Goal: Transaction & Acquisition: Purchase product/service

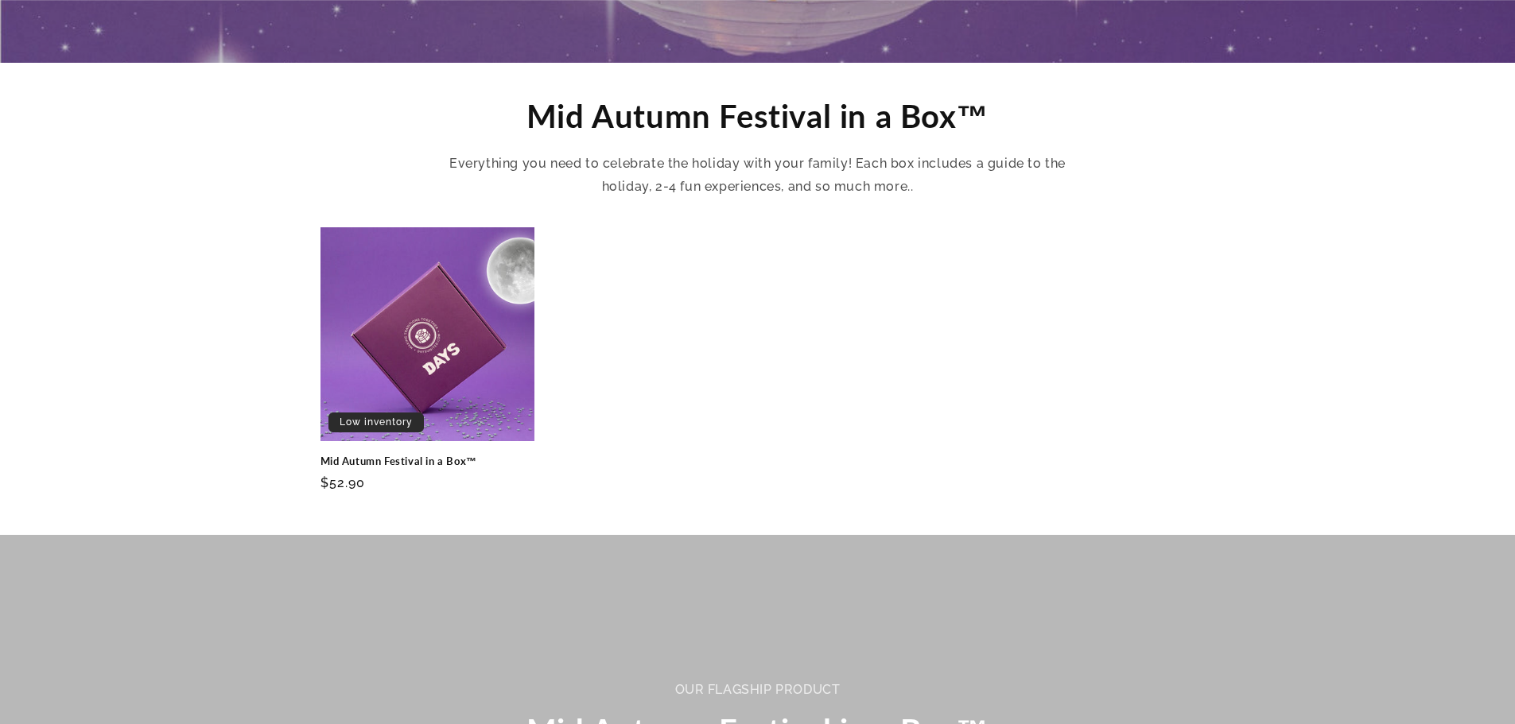
scroll to position [557, 0]
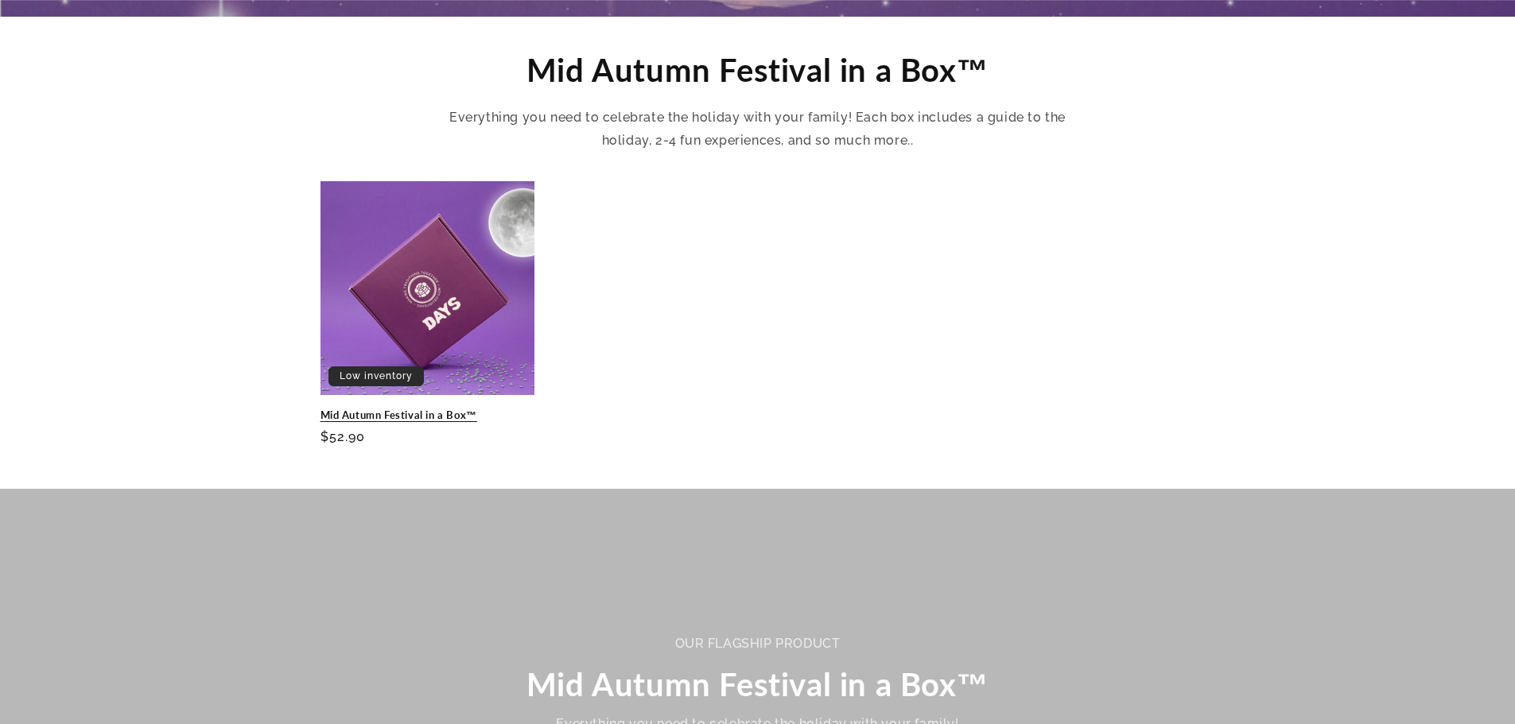
click at [382, 409] on link "Mid Autumn Festival in a Box™" at bounding box center [427, 416] width 214 height 14
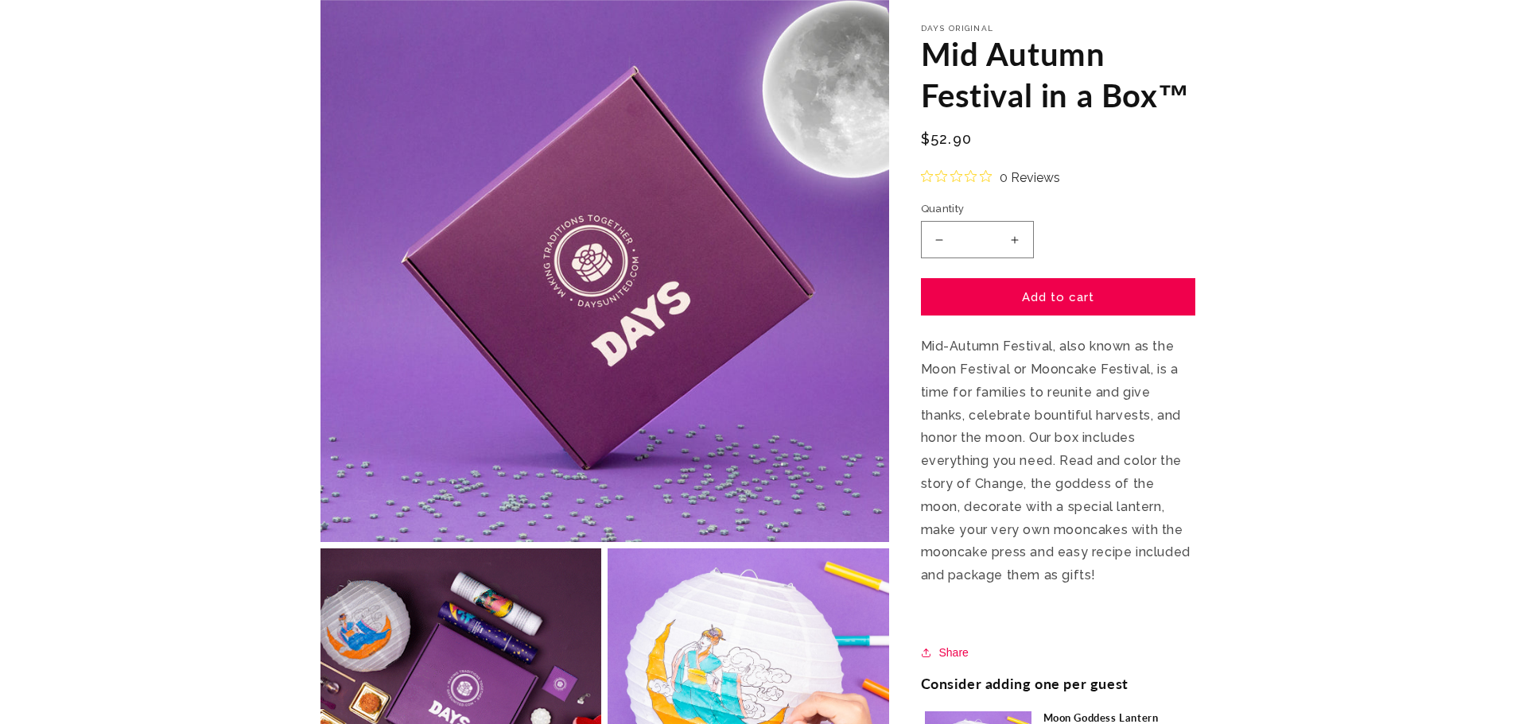
scroll to position [159, 0]
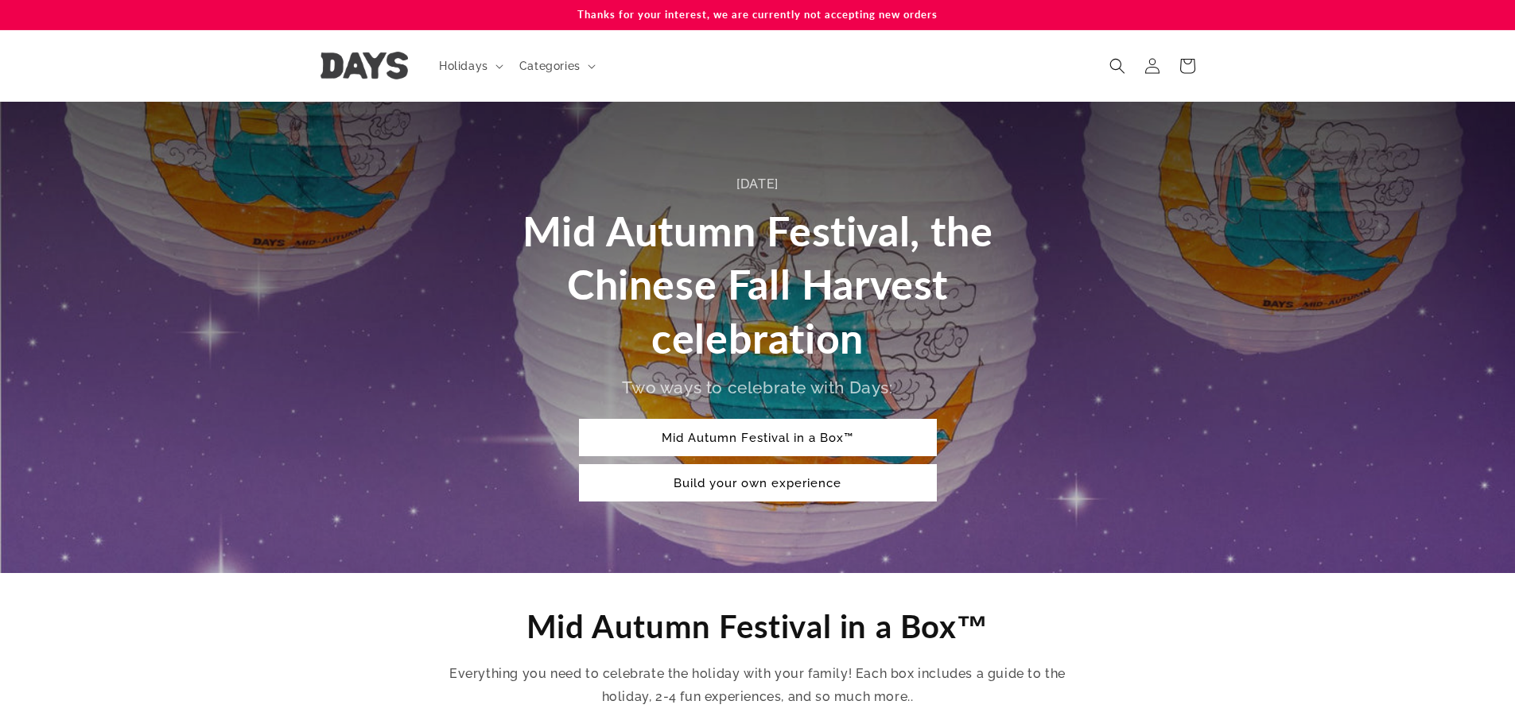
drag, startPoint x: 867, startPoint y: 348, endPoint x: 444, endPoint y: 162, distance: 462.1
click at [487, 72] on span "Holidays" at bounding box center [463, 66] width 49 height 14
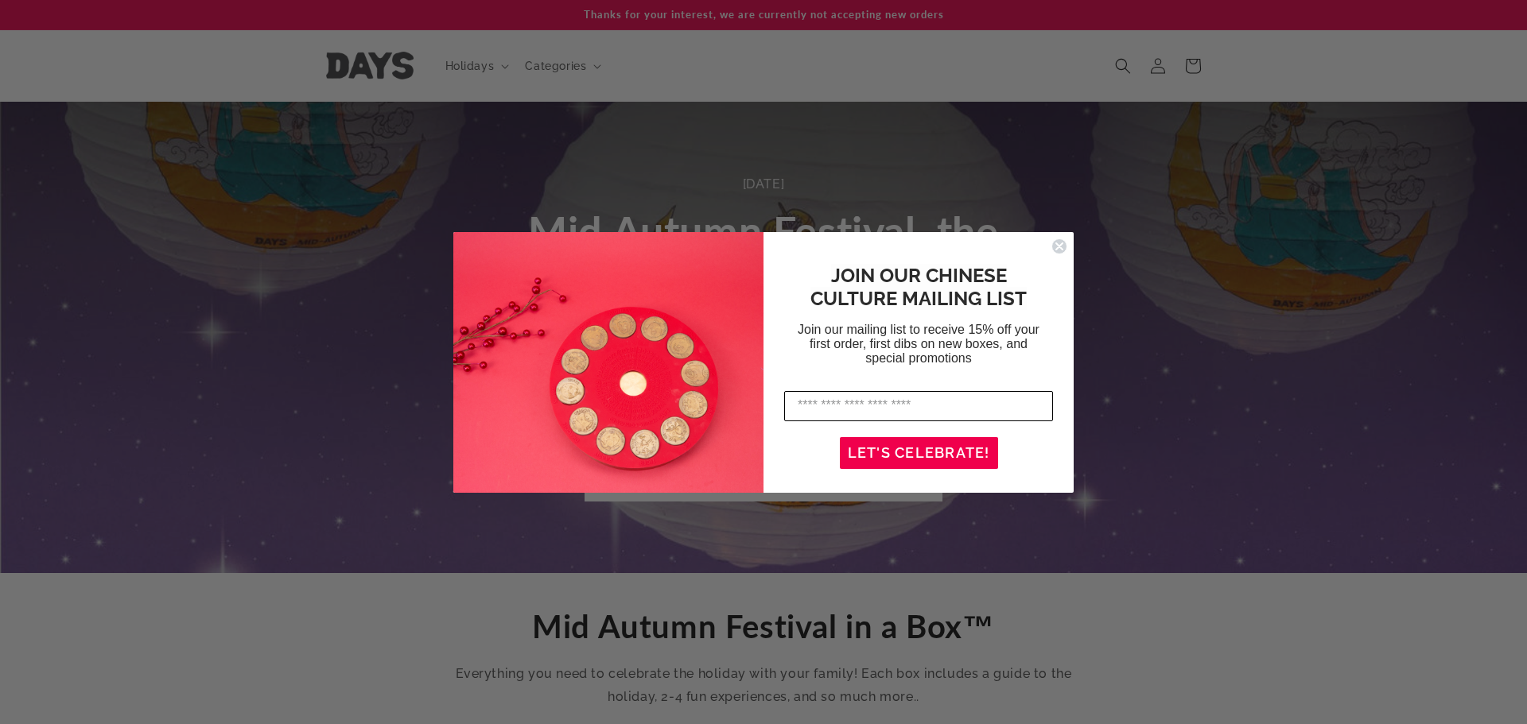
click at [959, 399] on input "Enter your email address" at bounding box center [918, 406] width 269 height 30
type input "**********"
click at [950, 449] on button "LET'S CELEBRATE!" at bounding box center [919, 453] width 158 height 32
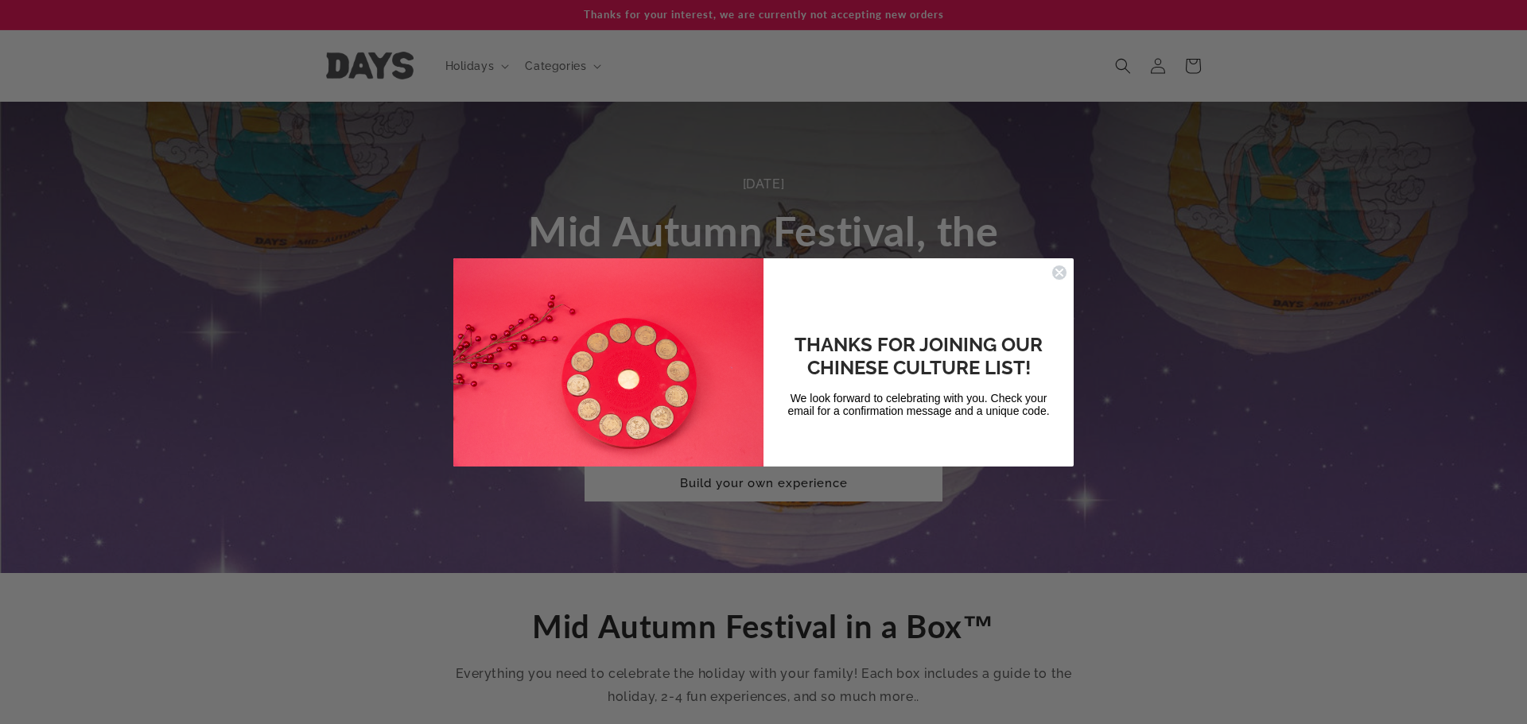
click at [1059, 271] on circle "Close dialog" at bounding box center [1059, 272] width 15 height 15
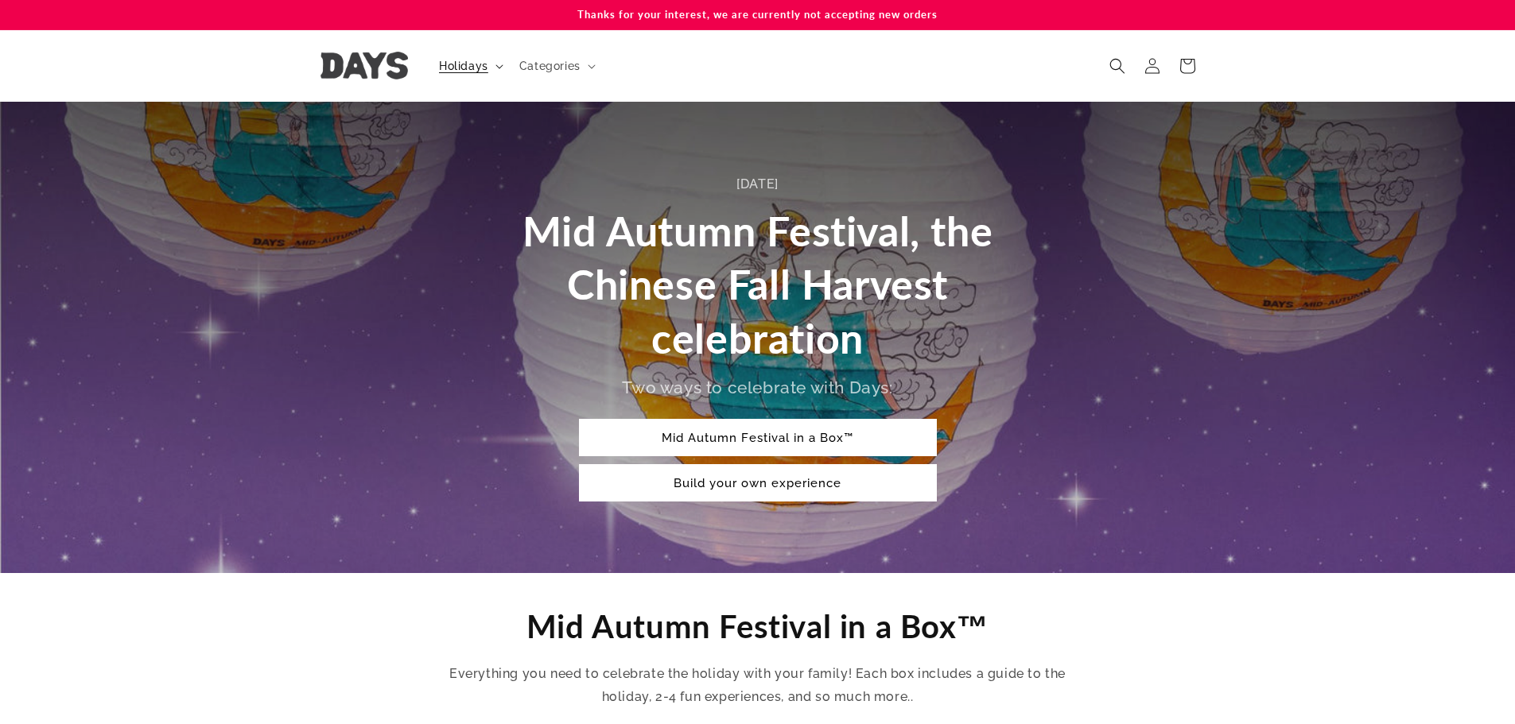
click at [478, 70] on span "Holidays" at bounding box center [463, 66] width 49 height 14
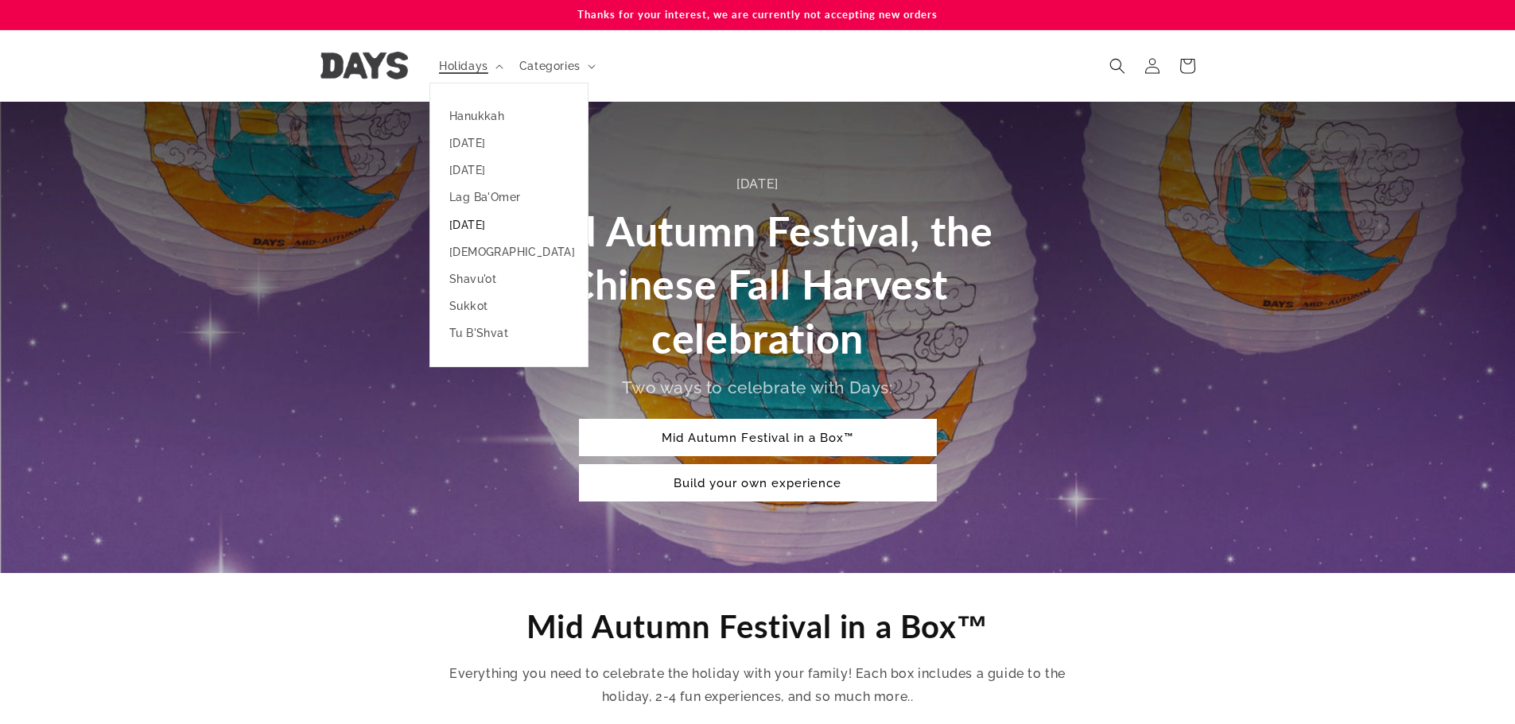
click at [482, 215] on link "[DATE]" at bounding box center [508, 224] width 157 height 27
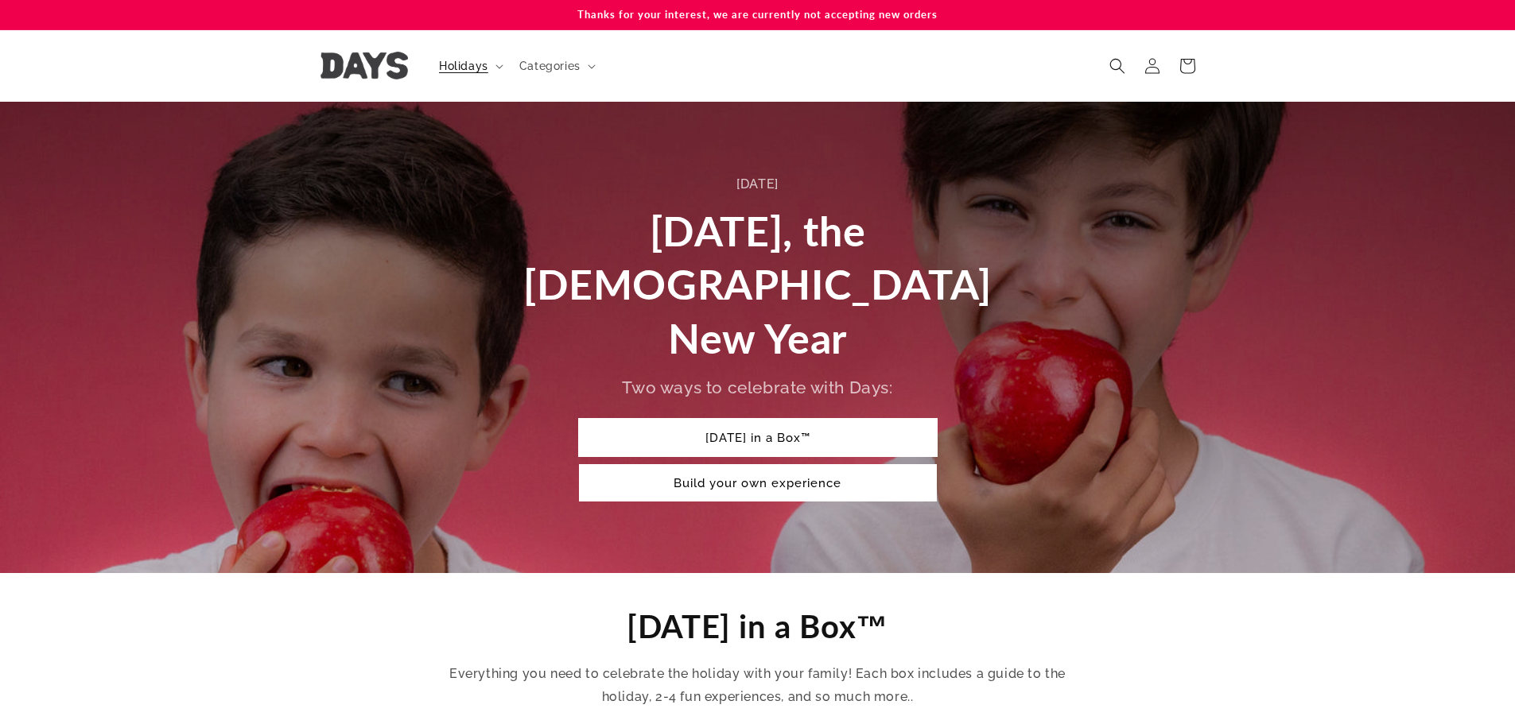
click at [817, 419] on link "Rosh Hashanah in a Box™" at bounding box center [758, 437] width 358 height 37
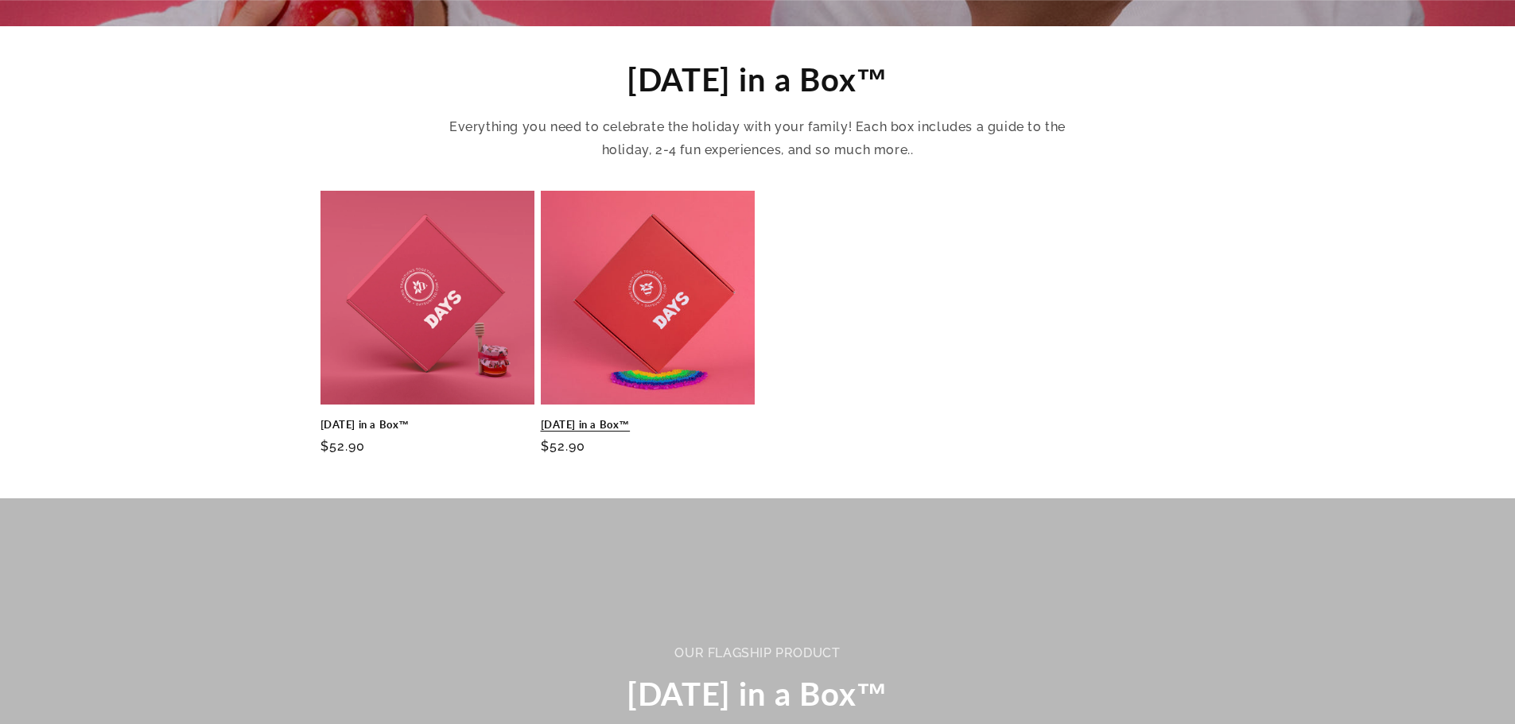
click at [582, 418] on link "[DATE] in a Box™" at bounding box center [648, 425] width 214 height 14
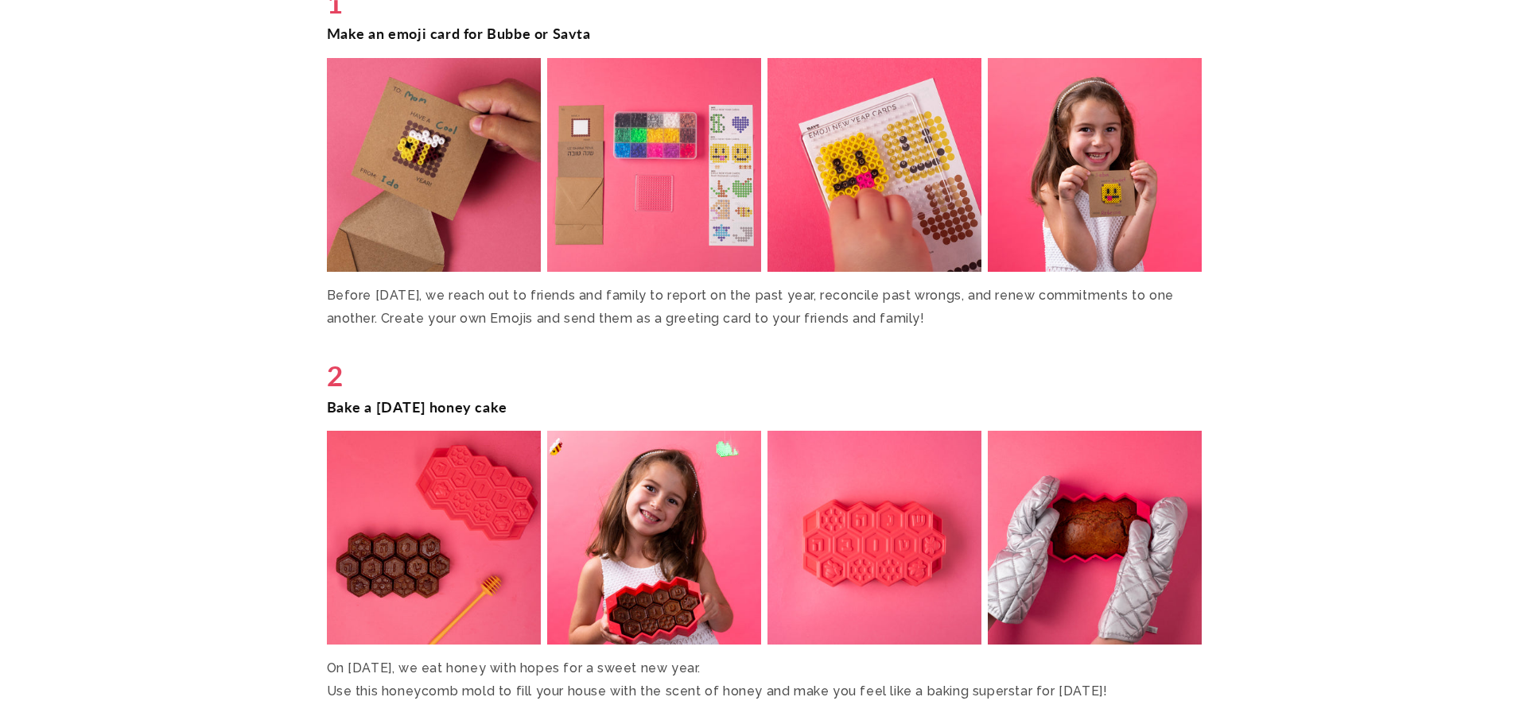
scroll to position [2067, 0]
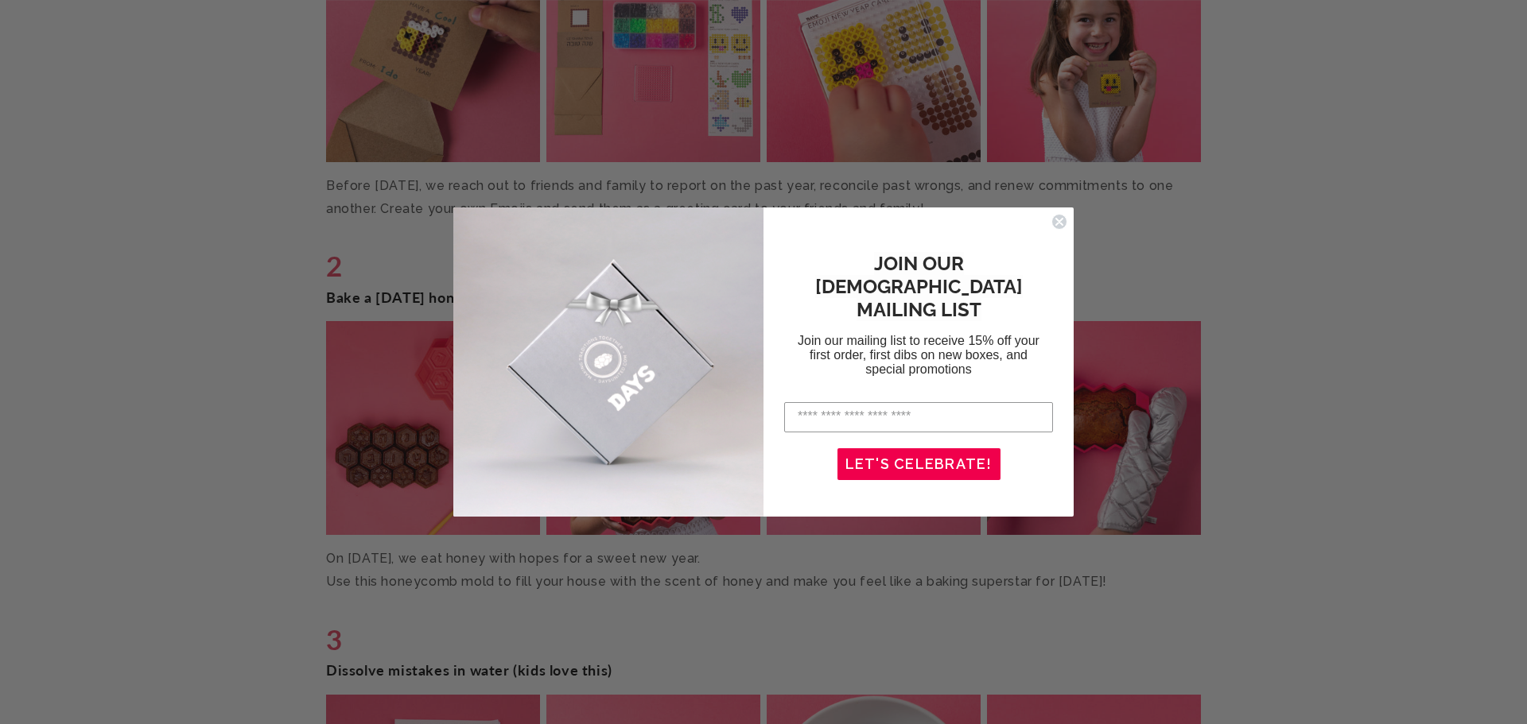
click at [1057, 221] on circle "Close dialog" at bounding box center [1059, 221] width 15 height 15
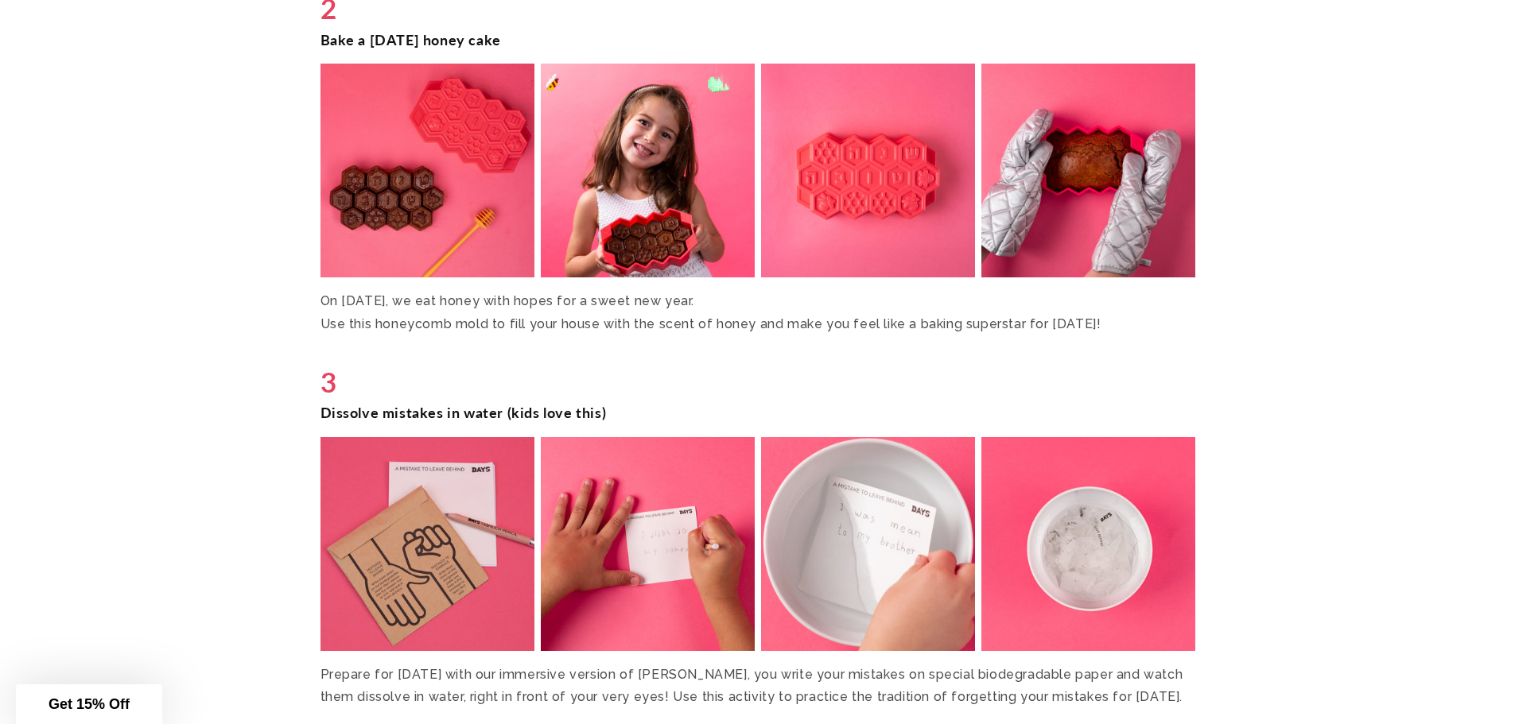
scroll to position [0, 0]
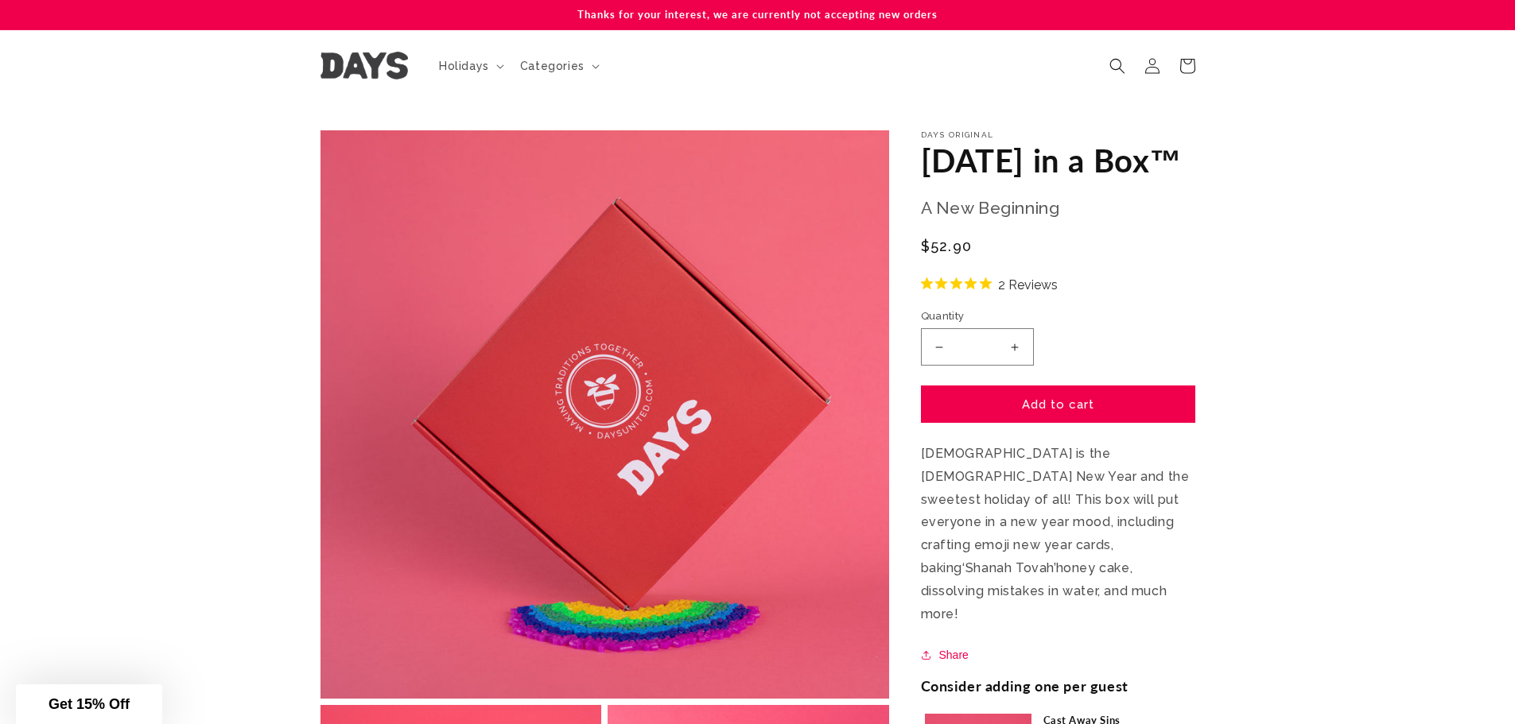
drag, startPoint x: 943, startPoint y: 516, endPoint x: 815, endPoint y: 63, distance: 470.9
click at [742, 23] on p "Thanks for your interest, we are currently not accepting new orders" at bounding box center [757, 14] width 875 height 29
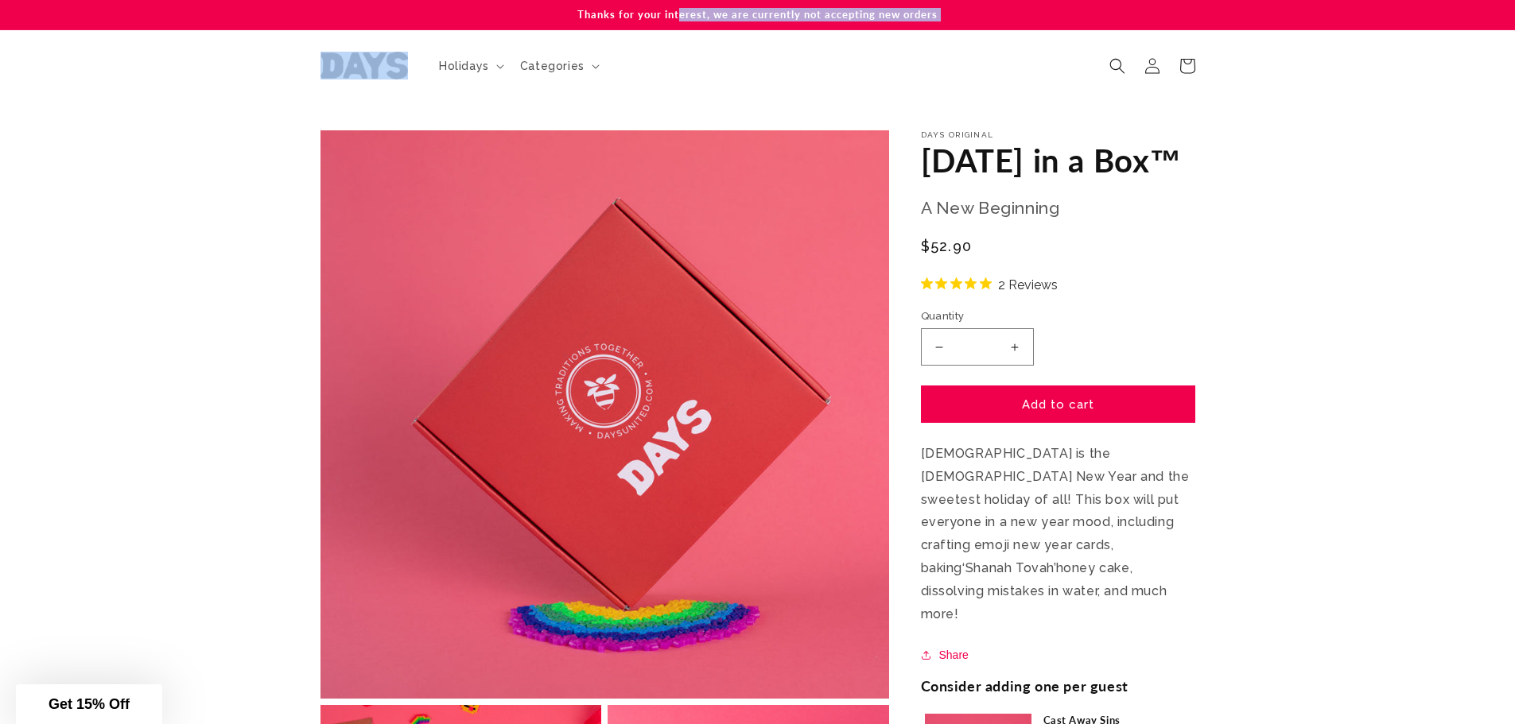
click at [742, 23] on p "Thanks for your interest, we are currently not accepting new orders" at bounding box center [757, 14] width 875 height 29
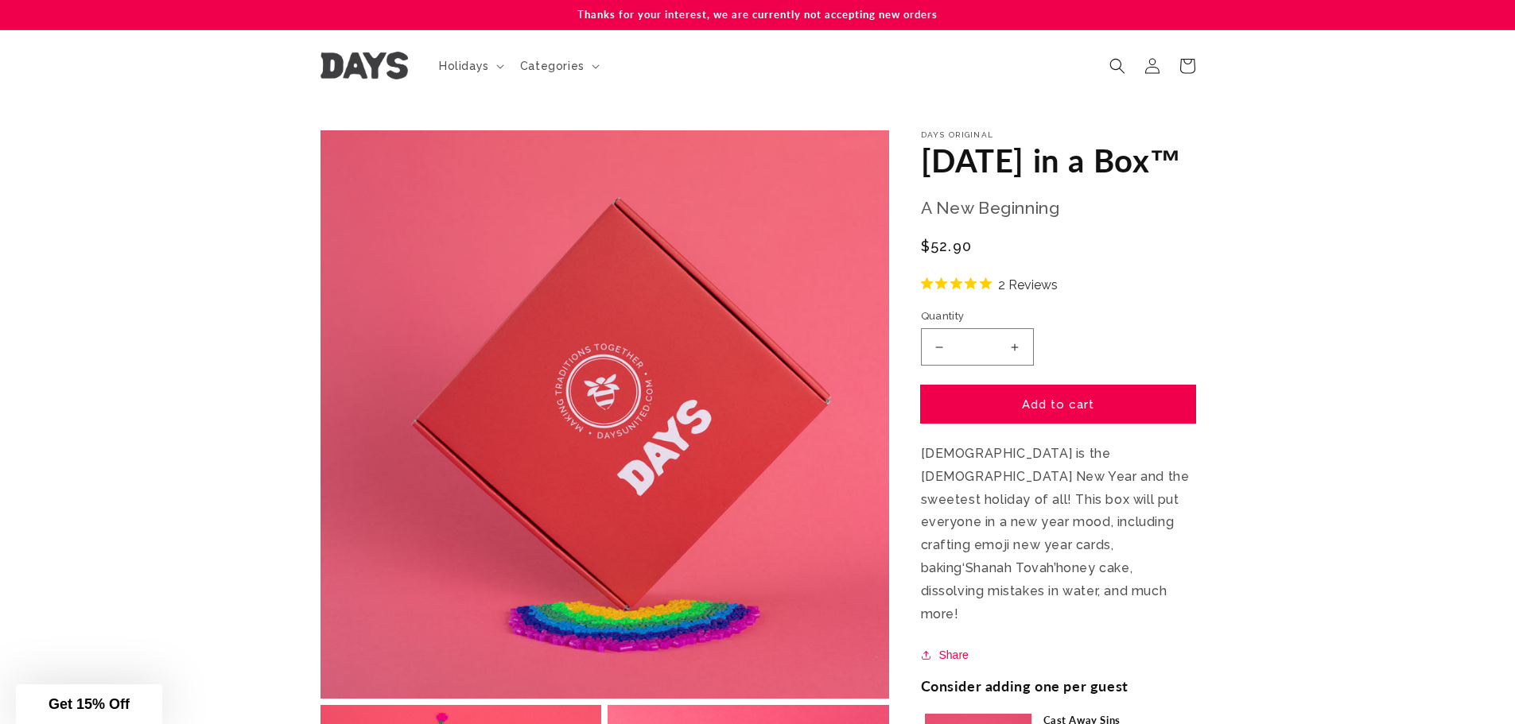
click at [1042, 423] on button "Add to cart" at bounding box center [1058, 404] width 274 height 37
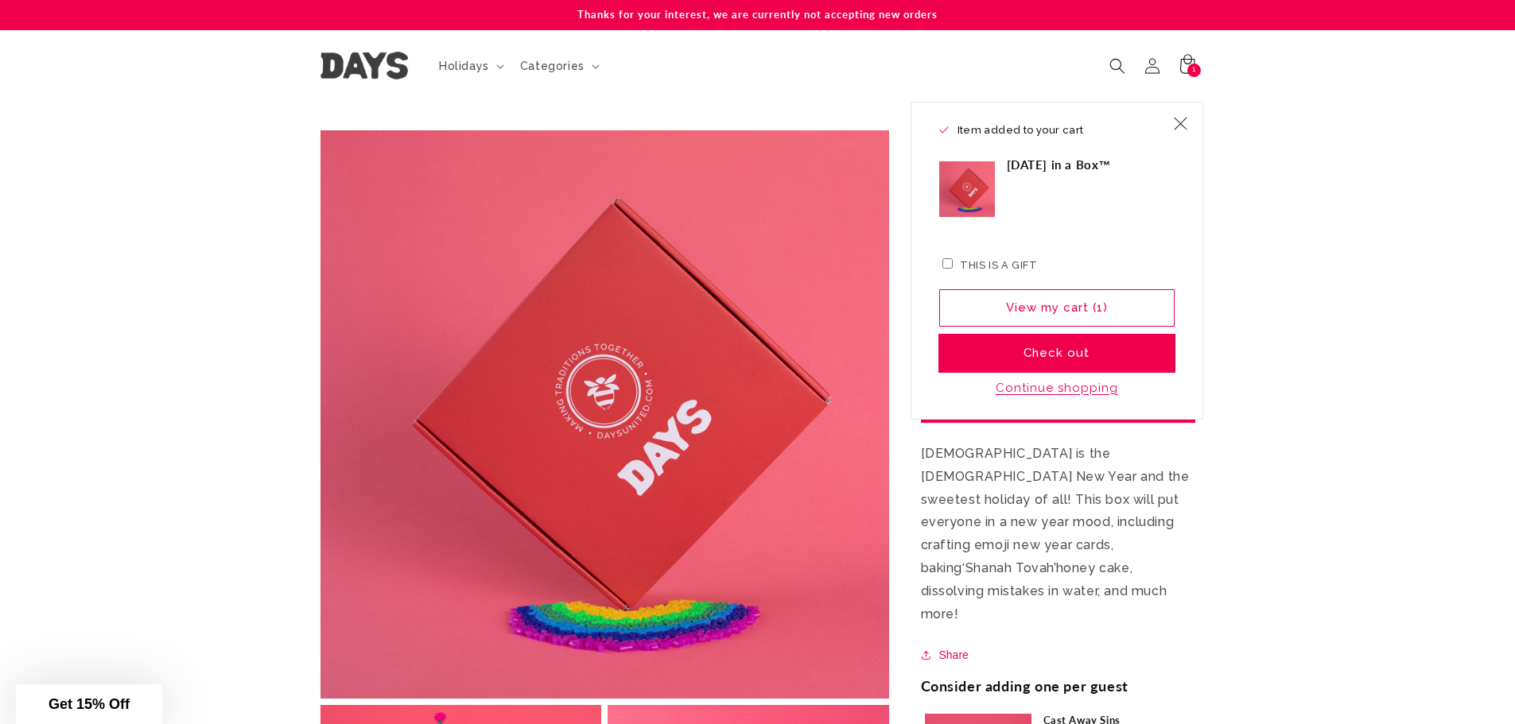
click at [1068, 343] on button "Check out" at bounding box center [1056, 353] width 235 height 37
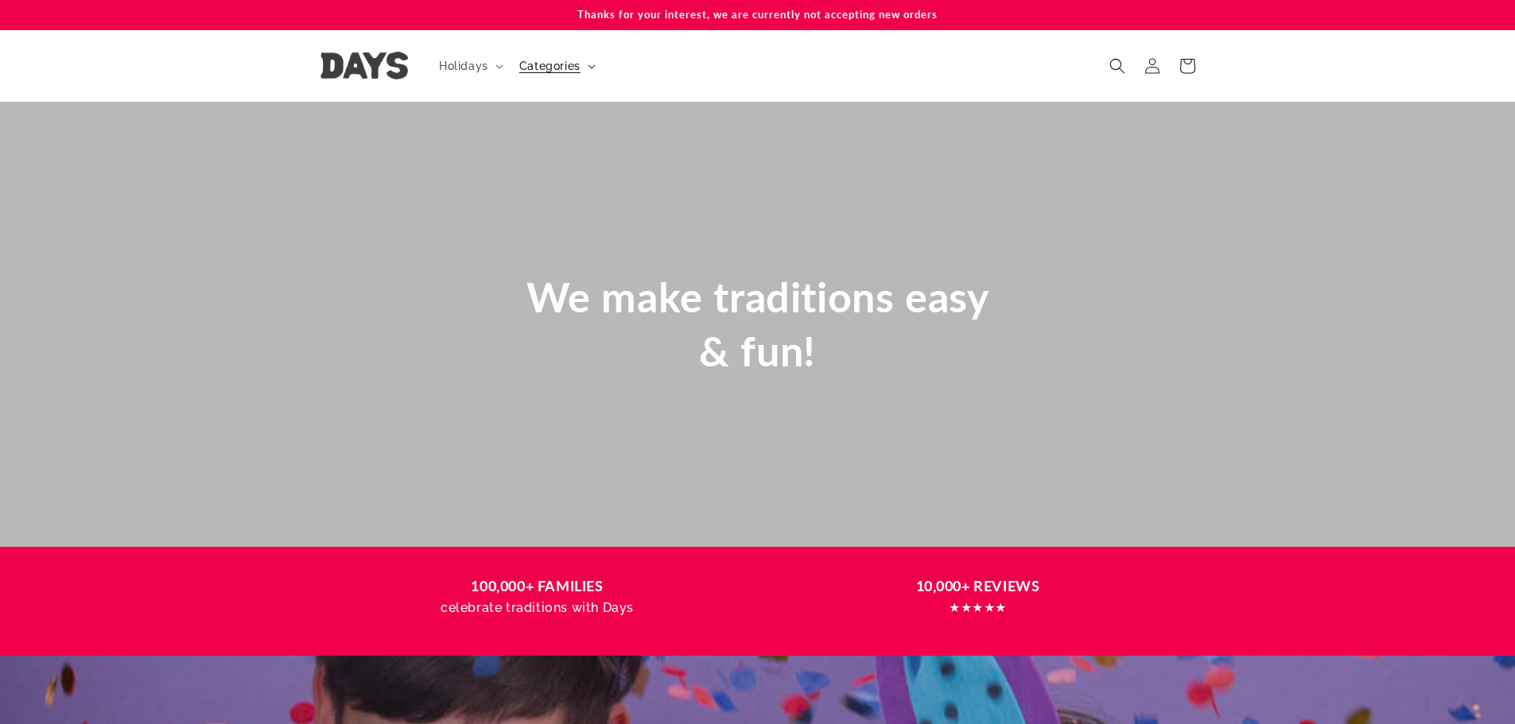
click at [592, 68] on icon at bounding box center [592, 66] width 8 height 5
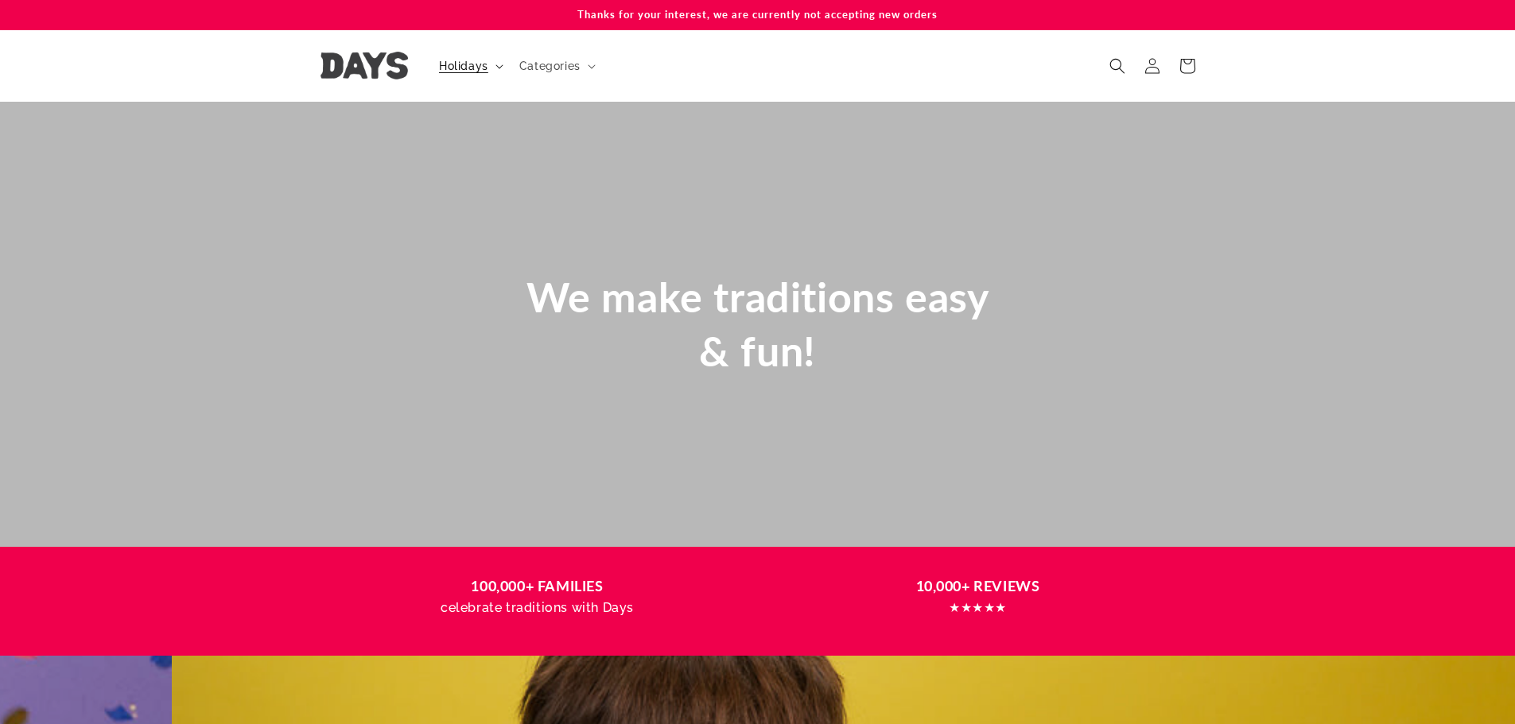
click at [461, 69] on span "Holidays" at bounding box center [463, 66] width 49 height 14
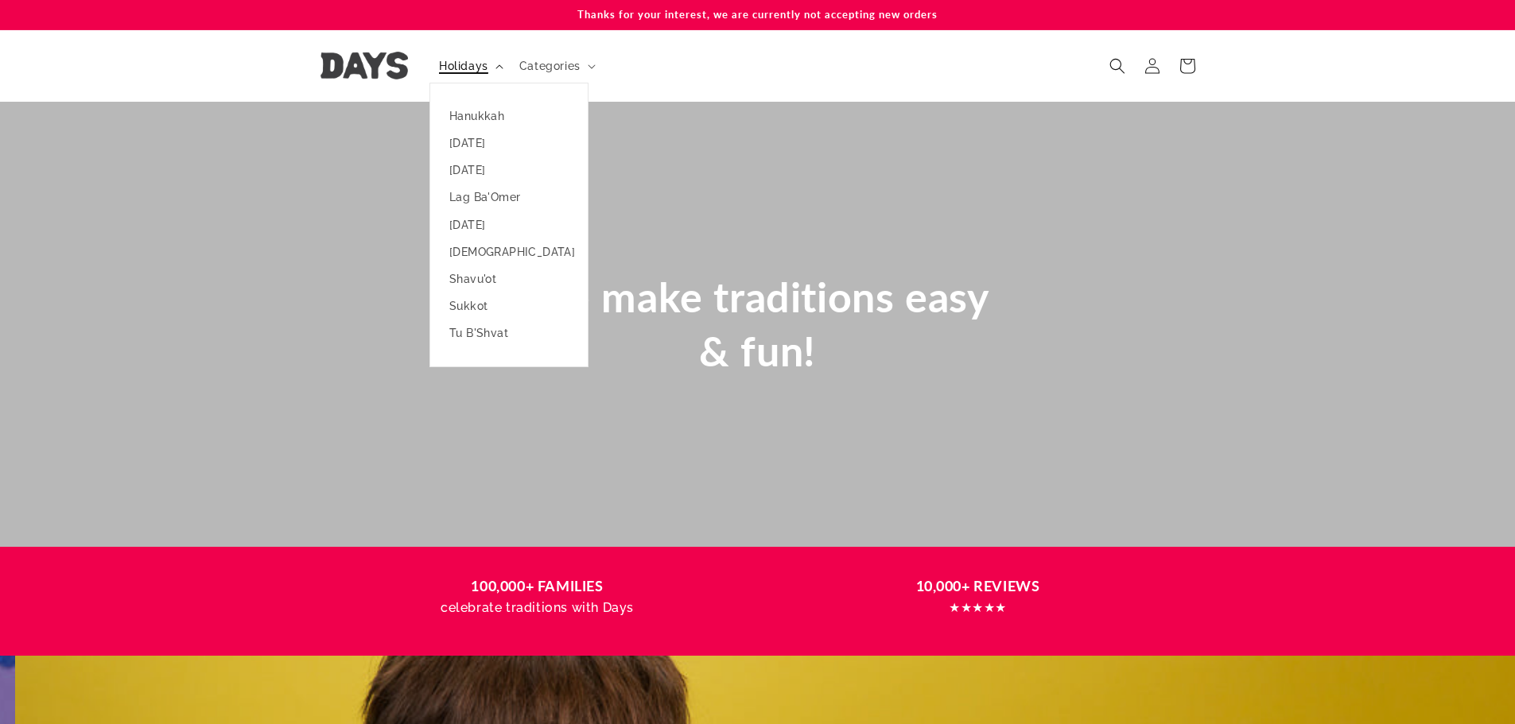
scroll to position [0, 1515]
click at [512, 227] on link "[DATE]" at bounding box center [508, 224] width 157 height 27
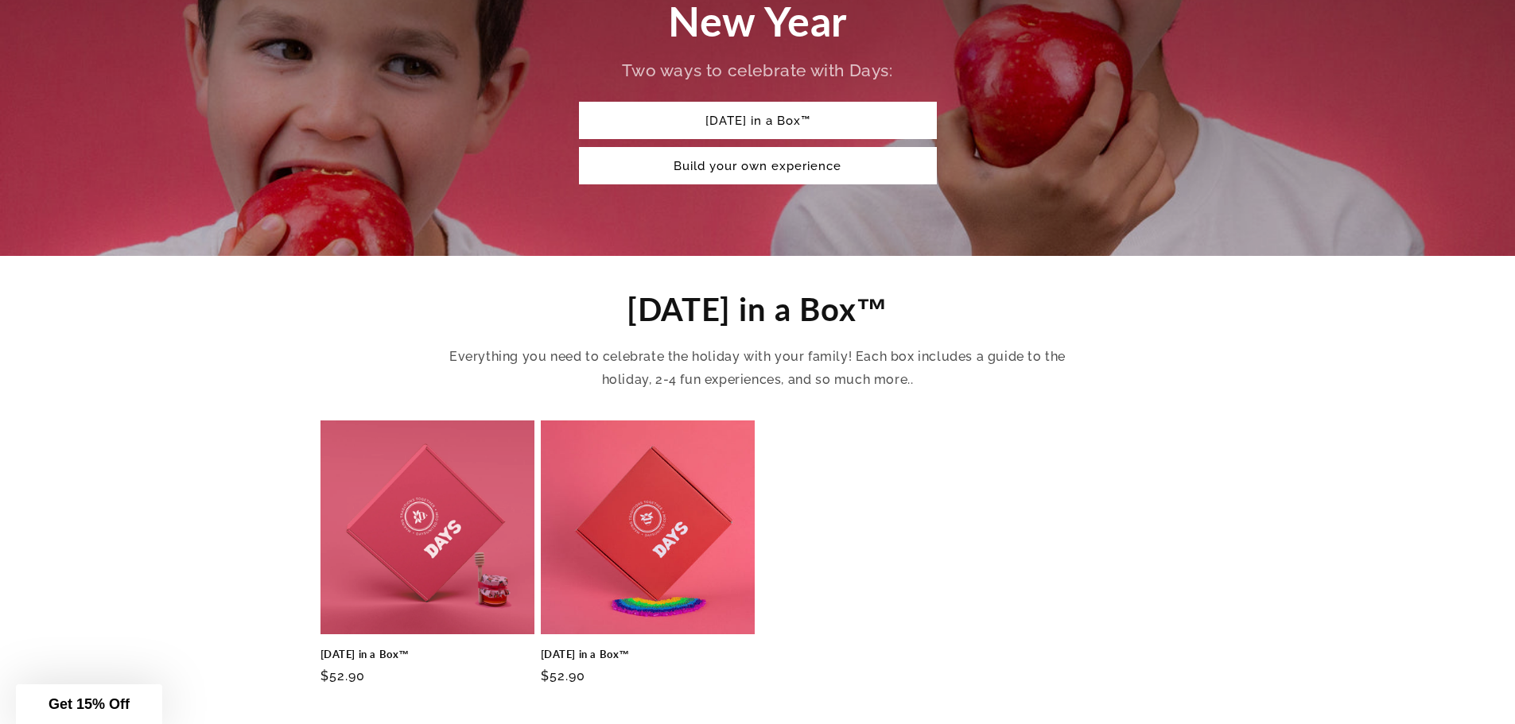
scroll to position [318, 0]
click at [392, 647] on link "[DATE] in a Box™" at bounding box center [427, 654] width 214 height 14
